Goal: Transaction & Acquisition: Book appointment/travel/reservation

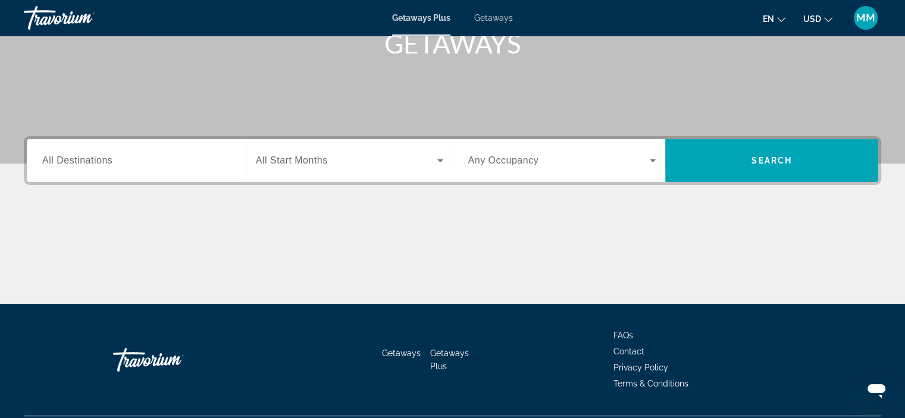
scroll to position [224, 0]
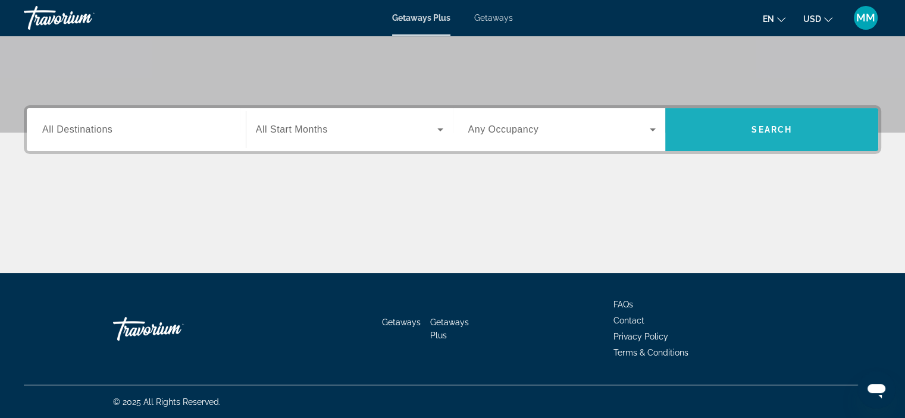
click at [780, 126] on span "Search" at bounding box center [771, 130] width 40 height 10
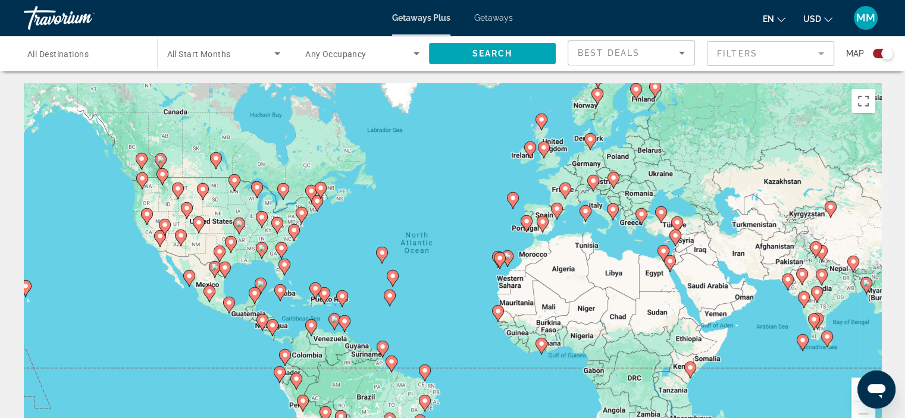
click at [878, 53] on div "Search widget" at bounding box center [882, 54] width 20 height 10
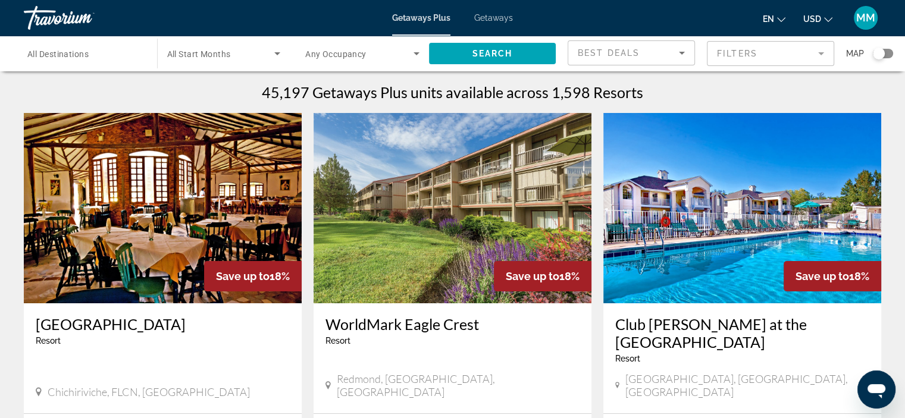
click at [676, 62] on div "Best Deals" at bounding box center [631, 57] width 107 height 33
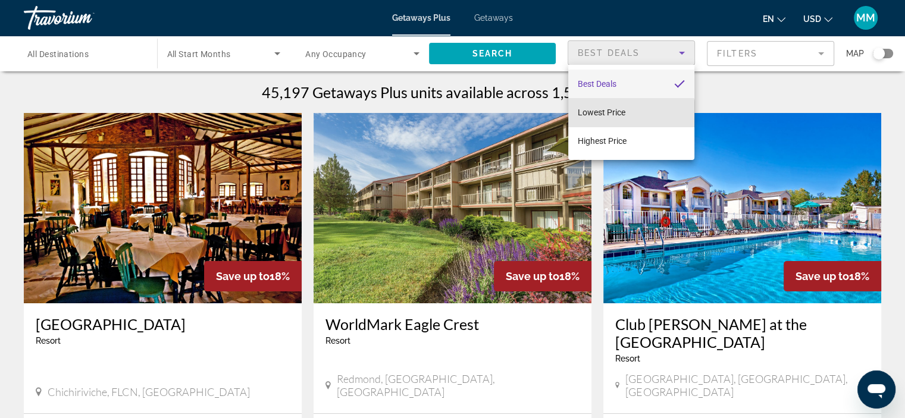
click at [622, 117] on span "Lowest Price" at bounding box center [602, 112] width 48 height 14
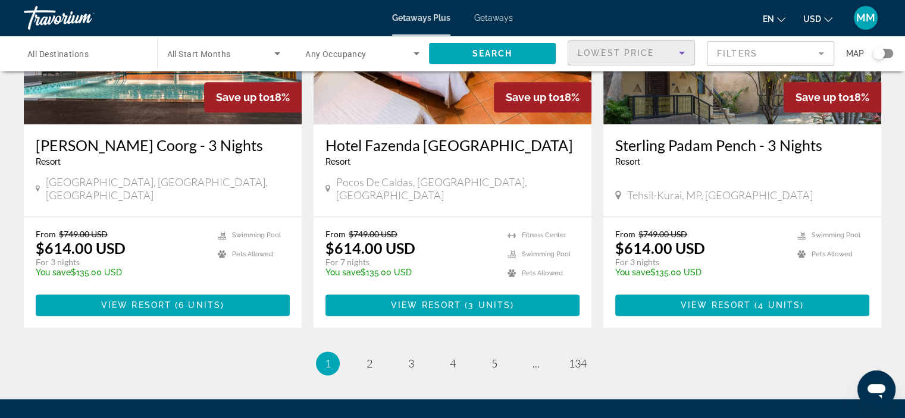
scroll to position [1506, 0]
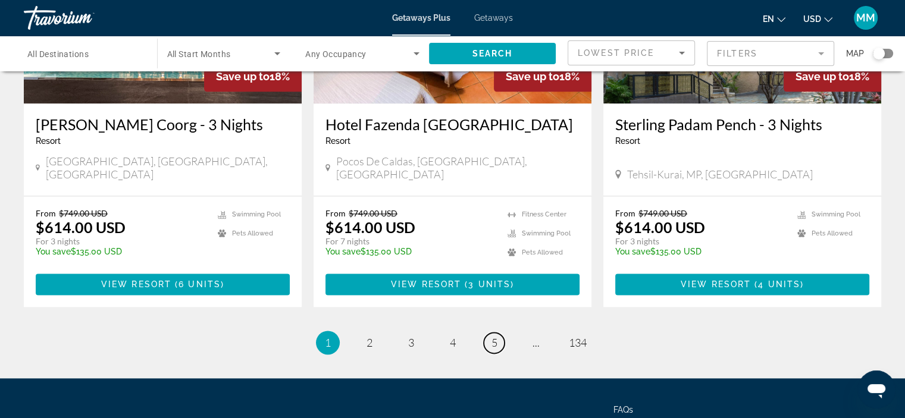
click at [494, 336] on span "5" at bounding box center [494, 342] width 6 height 13
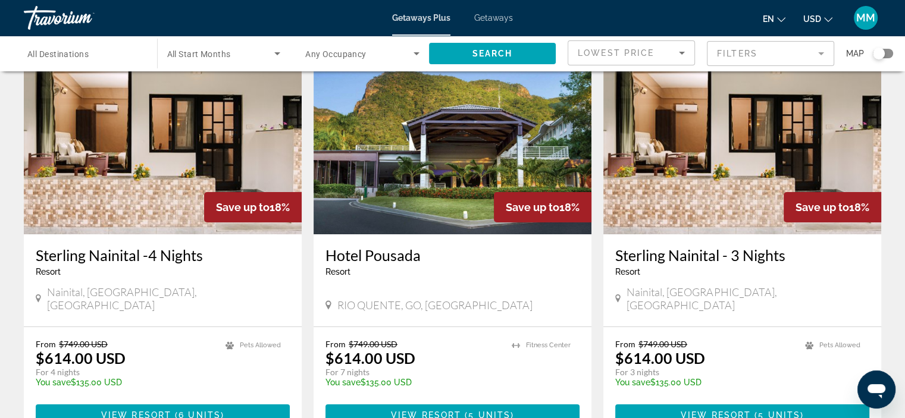
scroll to position [63, 0]
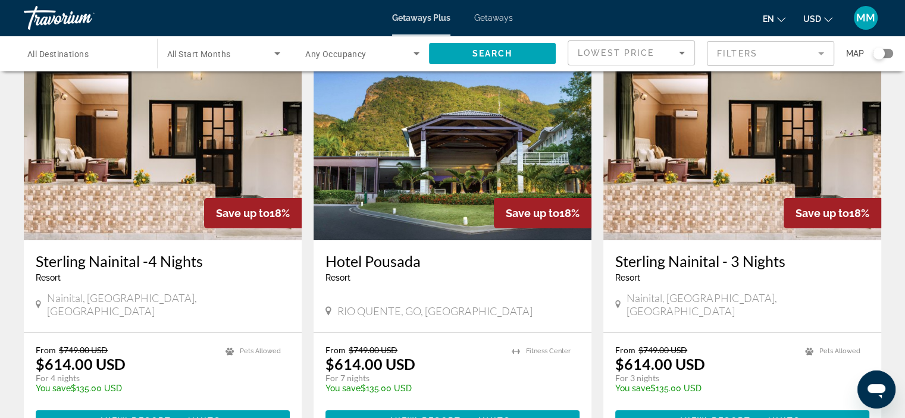
click at [490, 14] on span "Getaways" at bounding box center [493, 18] width 39 height 10
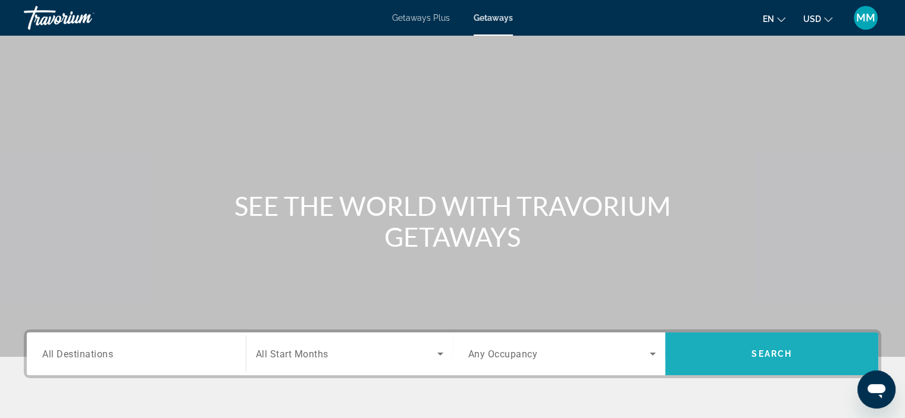
click at [762, 365] on span "Search widget" at bounding box center [771, 354] width 213 height 29
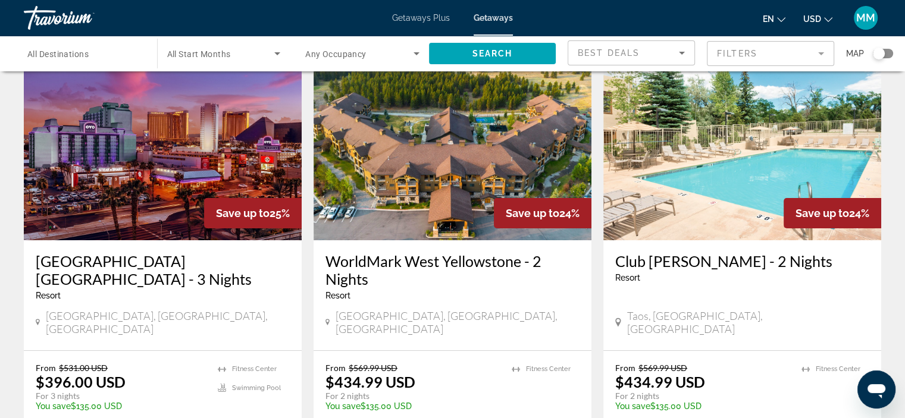
scroll to position [20, 0]
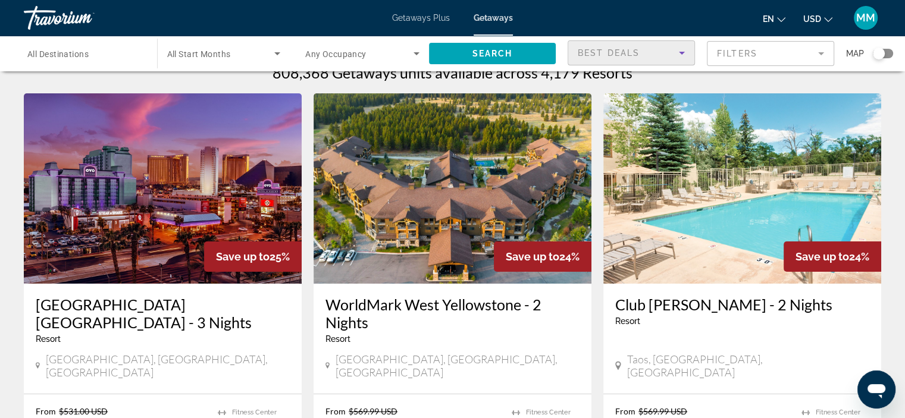
click at [670, 54] on div "Best Deals" at bounding box center [628, 53] width 101 height 14
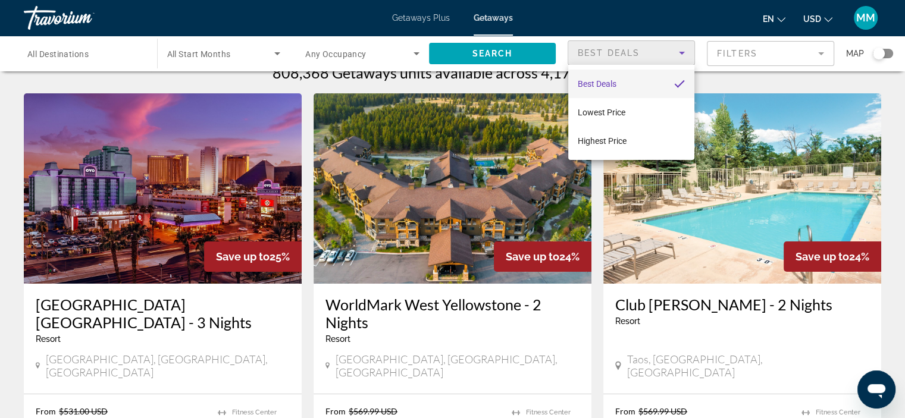
click at [632, 117] on mat-option "Lowest Price" at bounding box center [631, 112] width 126 height 29
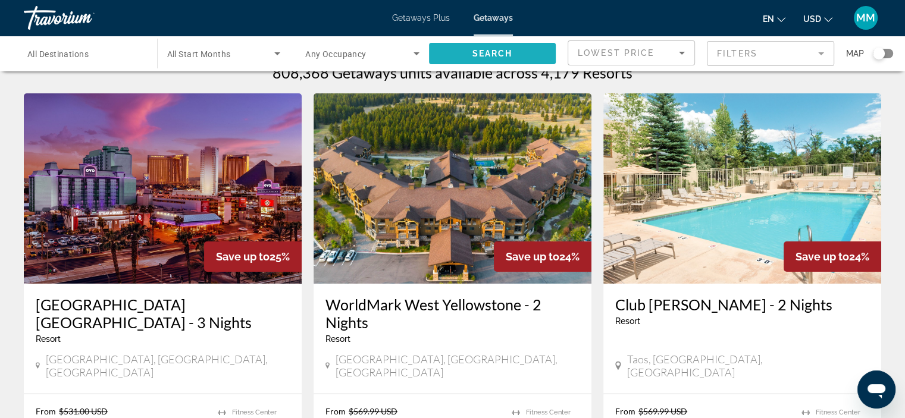
click at [505, 57] on span "Search" at bounding box center [492, 54] width 40 height 10
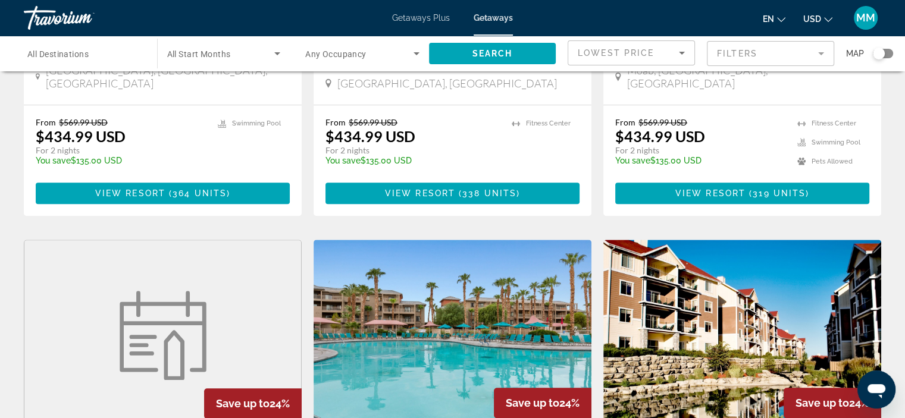
scroll to position [1178, 0]
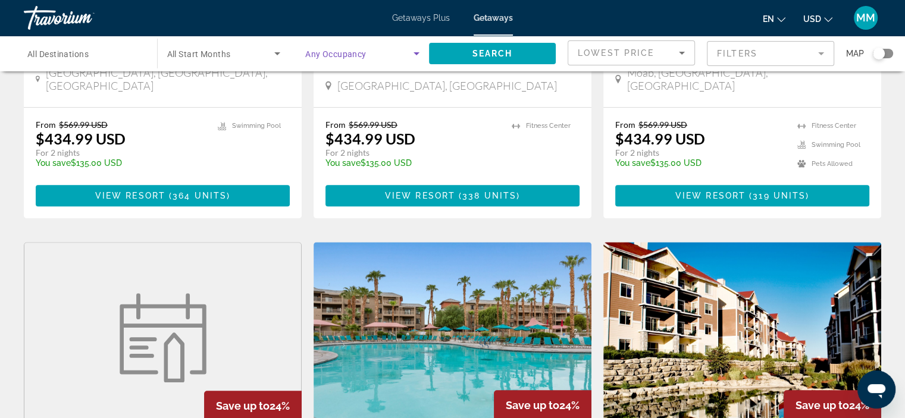
click at [417, 52] on icon "Search widget" at bounding box center [416, 53] width 6 height 3
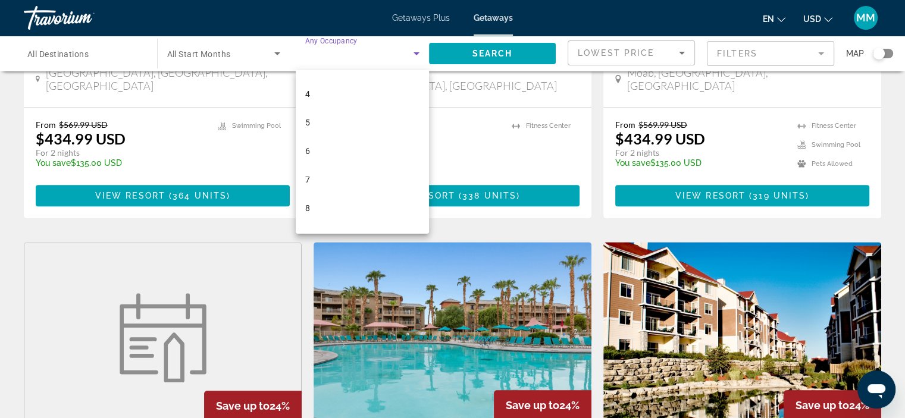
scroll to position [83, 0]
click at [317, 178] on mat-option "7" at bounding box center [362, 177] width 133 height 29
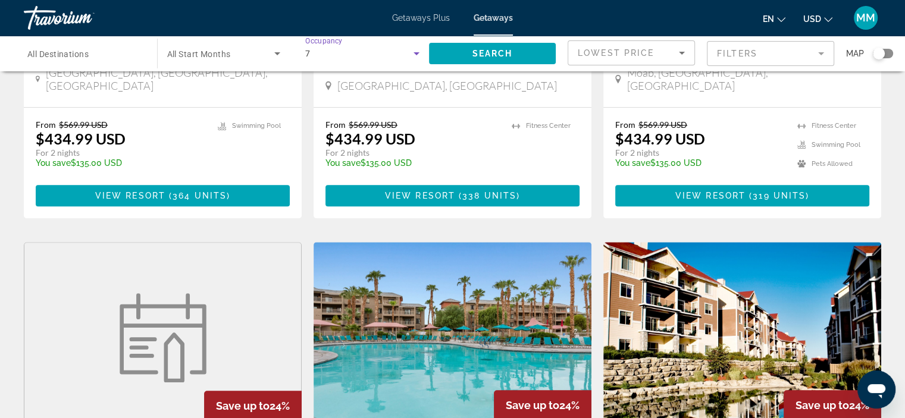
click at [764, 51] on mat-form-field "Filters" at bounding box center [770, 53] width 127 height 25
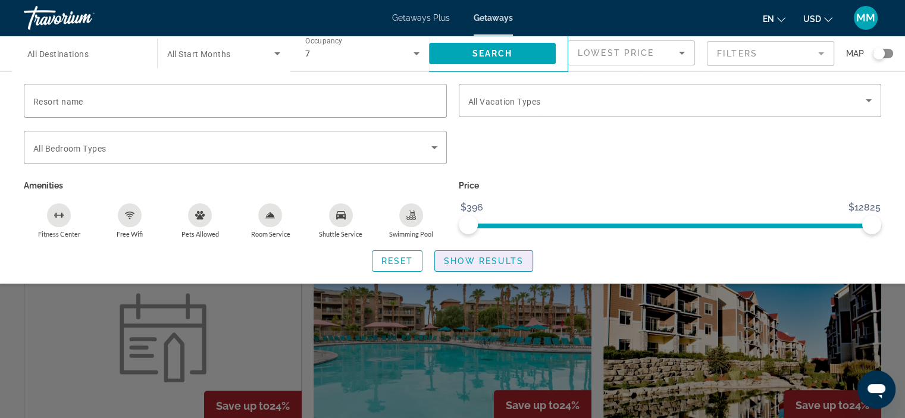
click at [486, 265] on span "Show Results" at bounding box center [484, 261] width 80 height 10
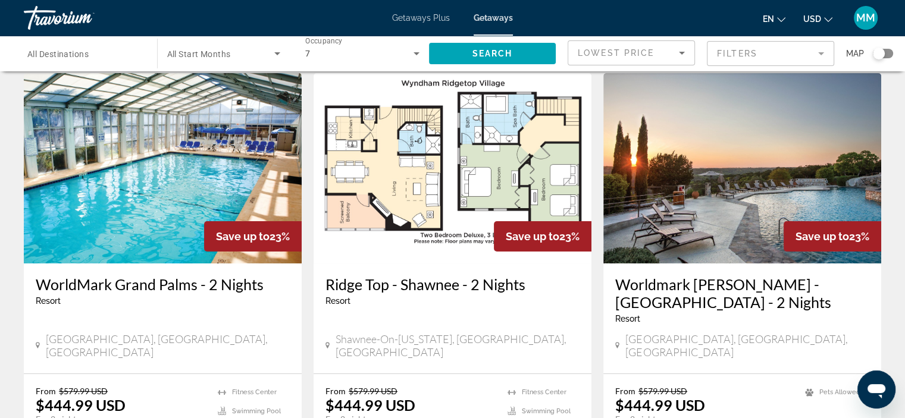
scroll to position [39, 0]
click at [74, 52] on span "All Destinations" at bounding box center [57, 54] width 61 height 10
click at [74, 52] on input "Destination All Destinations" at bounding box center [84, 54] width 114 height 14
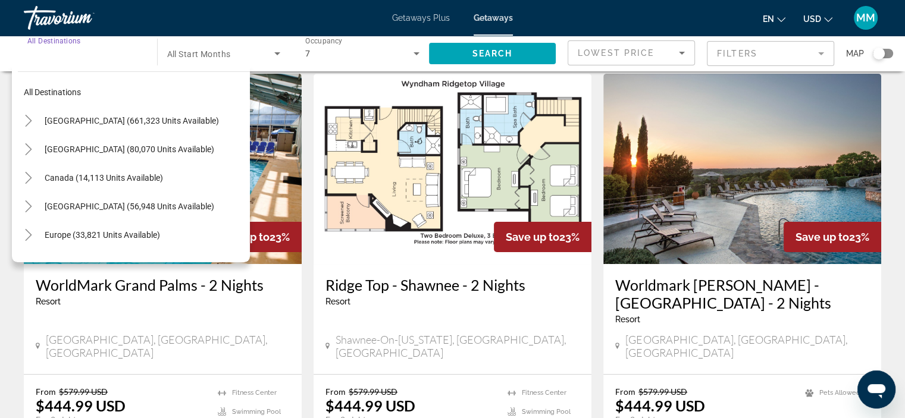
click at [55, 233] on span "Europe (33,821 units available)" at bounding box center [102, 235] width 115 height 10
type input "**********"
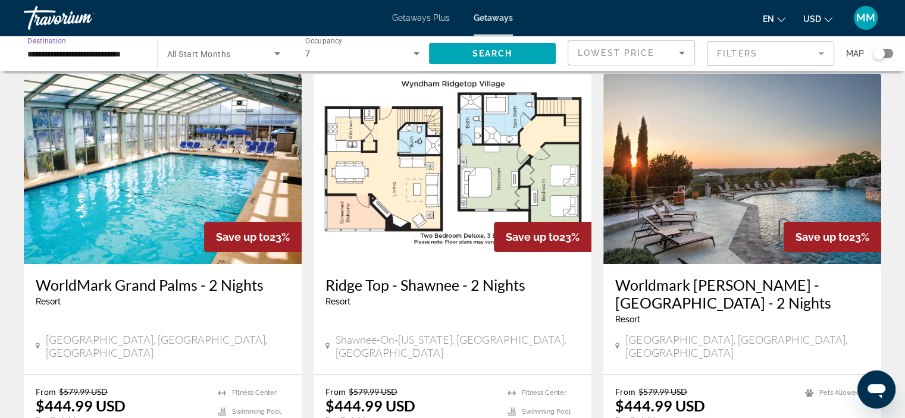
click at [493, 57] on span "Search" at bounding box center [492, 54] width 40 height 10
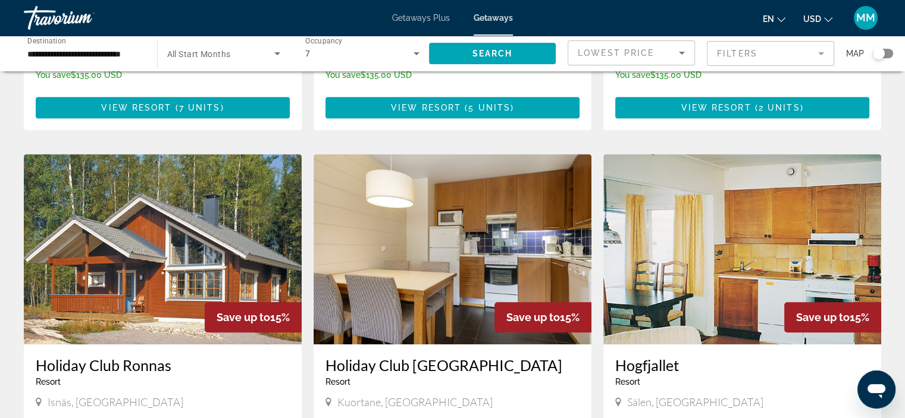
scroll to position [1352, 0]
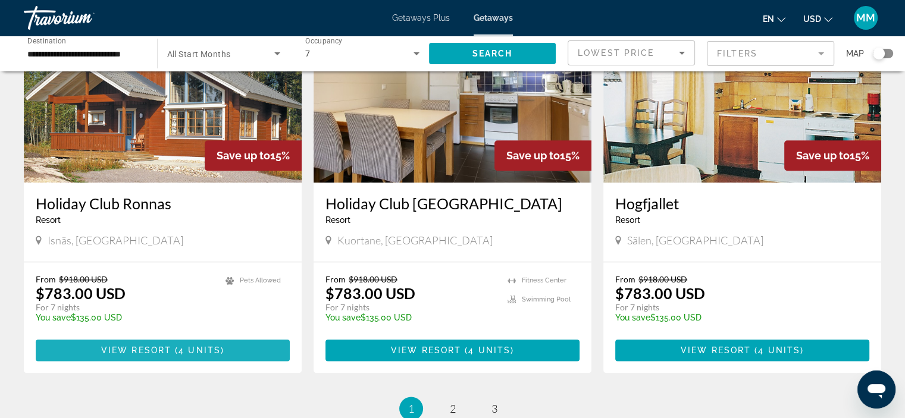
click at [268, 336] on span "Main content" at bounding box center [163, 350] width 254 height 29
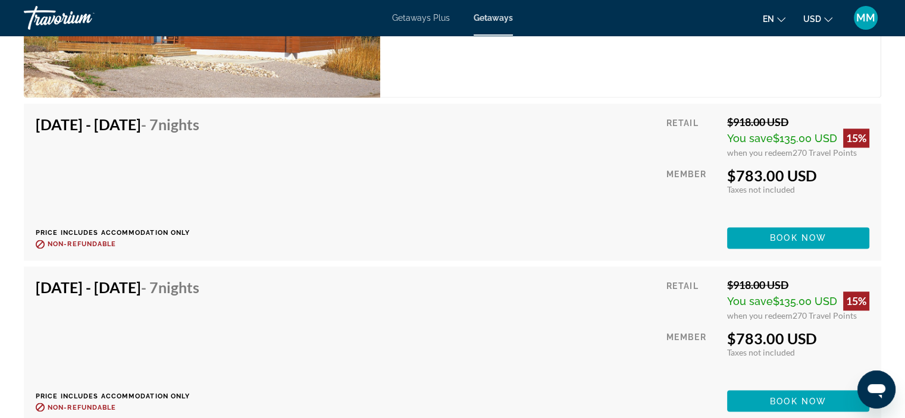
scroll to position [1895, 0]
click at [448, 183] on div "[DATE] - [DATE] - 7 Nights Price includes accommodation only Refundable until :…" at bounding box center [452, 181] width 833 height 133
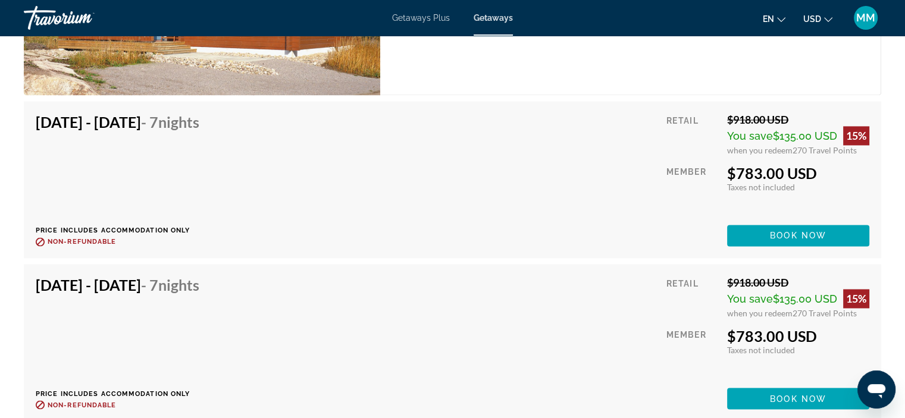
scroll to position [1896, 0]
click at [795, 230] on span "Main content" at bounding box center [798, 236] width 142 height 29
